Goal: Entertainment & Leisure: Consume media (video, audio)

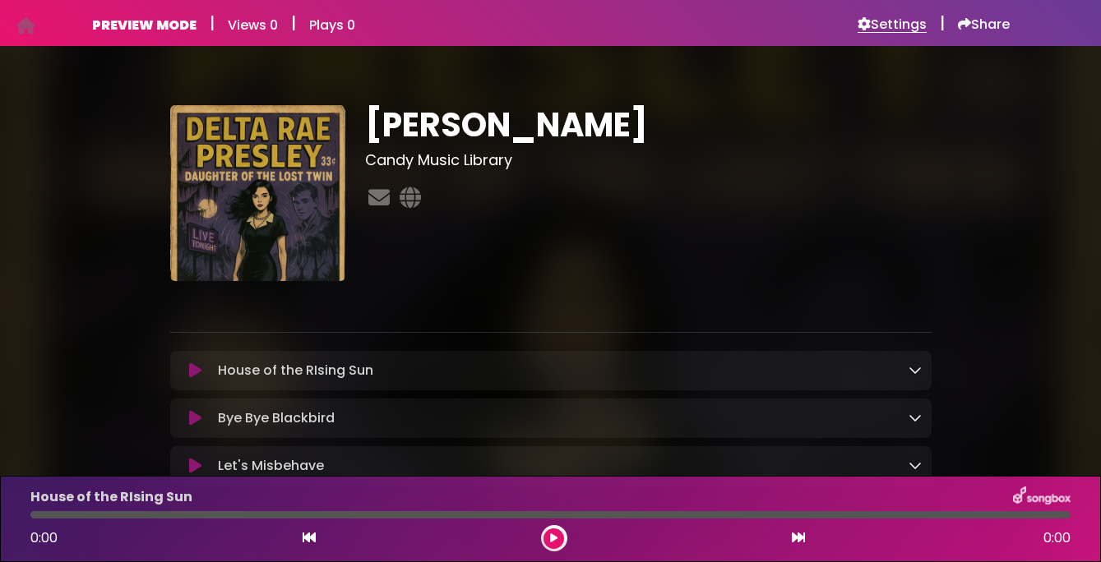
click at [903, 21] on h6 "Settings" at bounding box center [892, 24] width 69 height 16
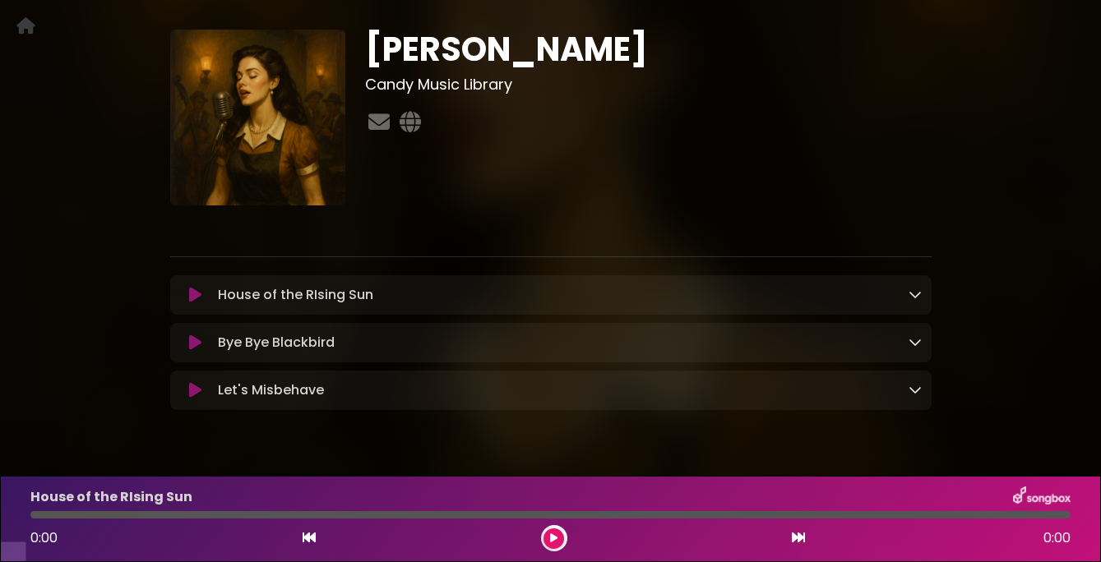
scroll to position [62, 0]
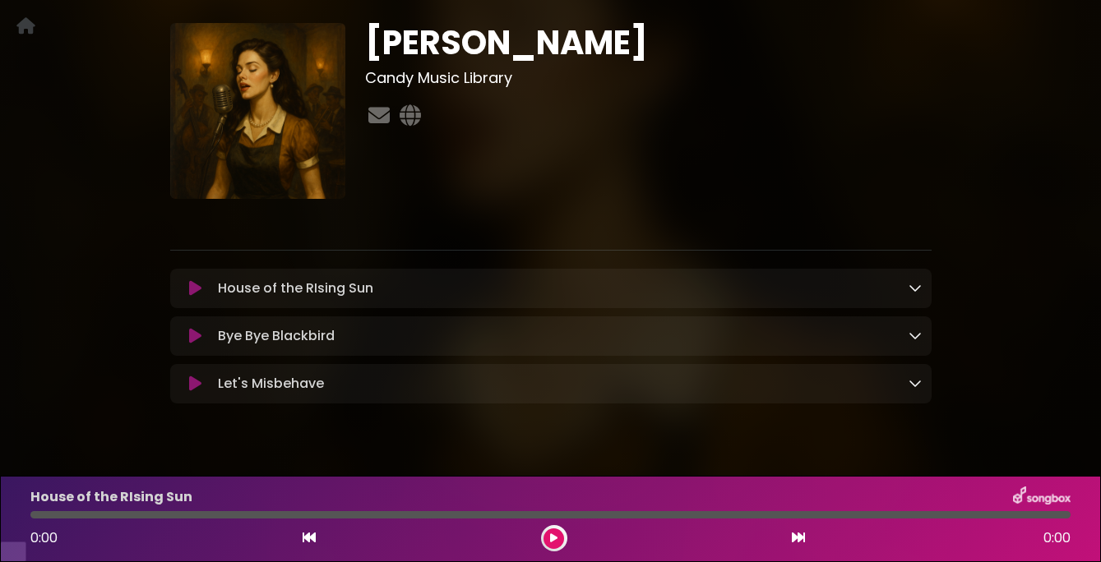
click at [198, 297] on icon at bounding box center [195, 288] width 12 height 16
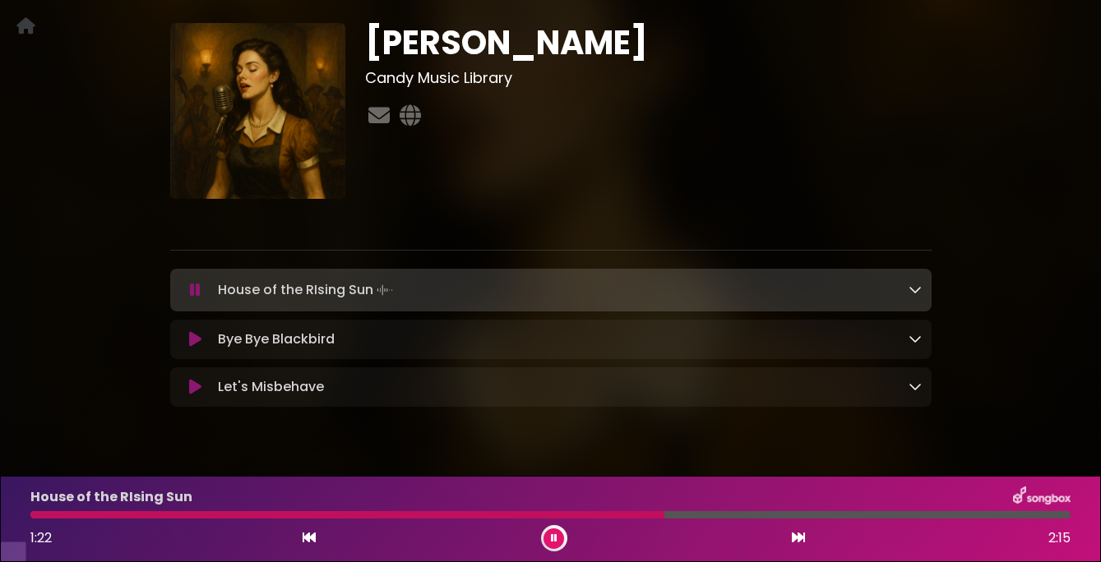
click at [191, 298] on icon at bounding box center [195, 290] width 11 height 16
